Goal: Register for event/course

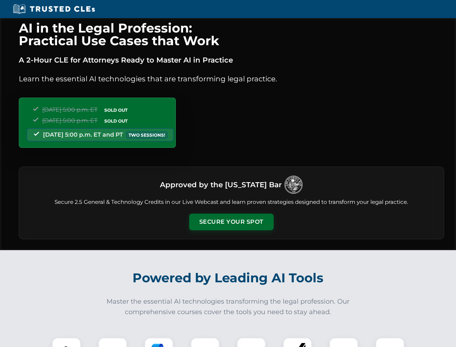
click at [231, 222] on button "Secure Your Spot" at bounding box center [231, 222] width 85 height 17
click at [67, 342] on img at bounding box center [66, 352] width 21 height 21
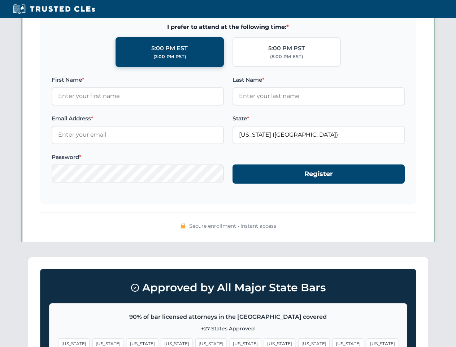
click at [264, 342] on span "[US_STATE]" at bounding box center [279, 343] width 31 height 10
click at [333, 342] on span "[US_STATE]" at bounding box center [348, 343] width 31 height 10
